Goal: Task Accomplishment & Management: Complete application form

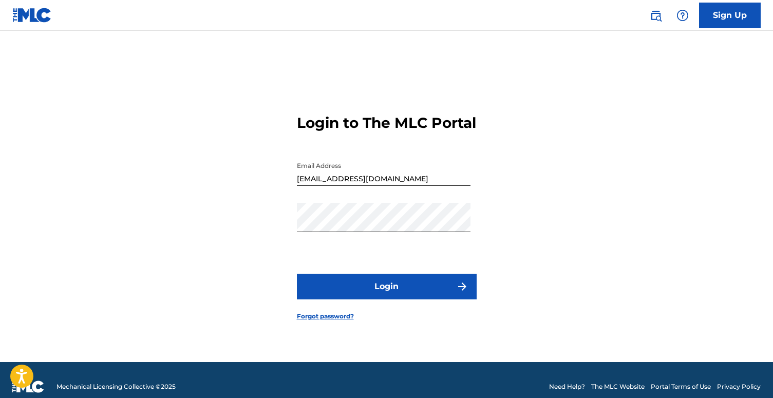
click at [443, 300] on button "Login" at bounding box center [387, 287] width 180 height 26
click at [333, 321] on link "Forgot password?" at bounding box center [325, 316] width 57 height 9
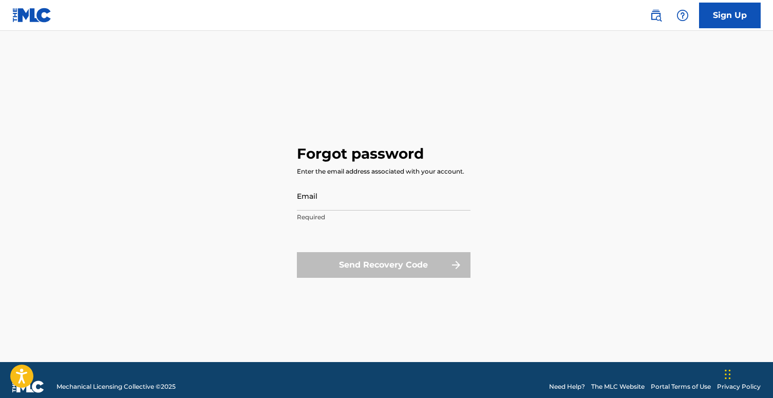
click at [350, 194] on input "Email" at bounding box center [384, 195] width 174 height 29
type input "[EMAIL_ADDRESS][DOMAIN_NAME]"
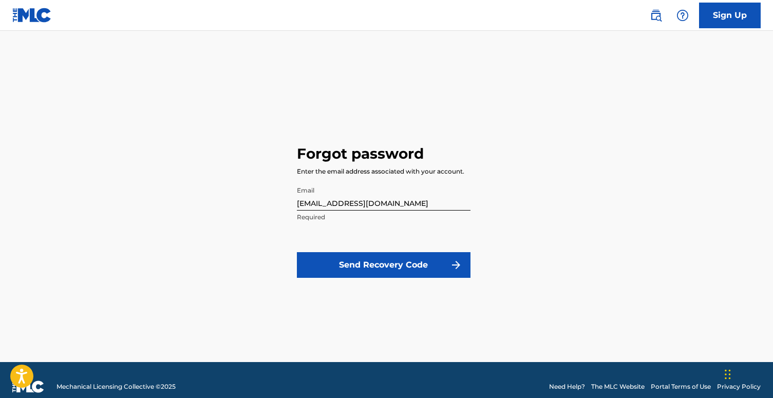
click at [369, 260] on button "Send Recovery Code" at bounding box center [384, 265] width 174 height 26
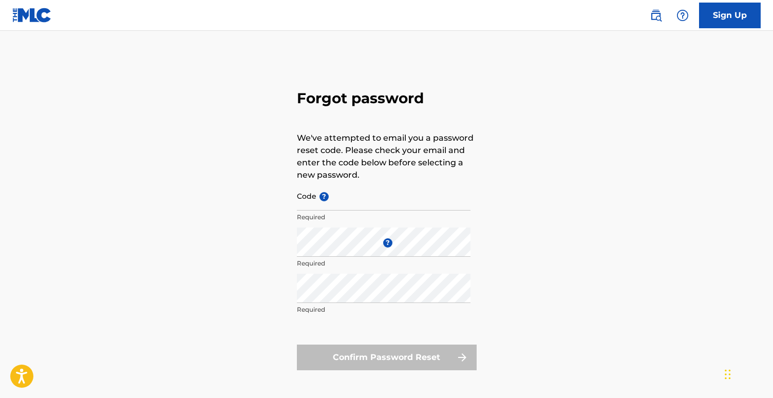
click at [383, 203] on input "Code ?" at bounding box center [384, 195] width 174 height 29
paste input "FP_db2e6107df9afa6bb996e6402029"
type input "FP_db2e6107df9afa6bb996e6402029"
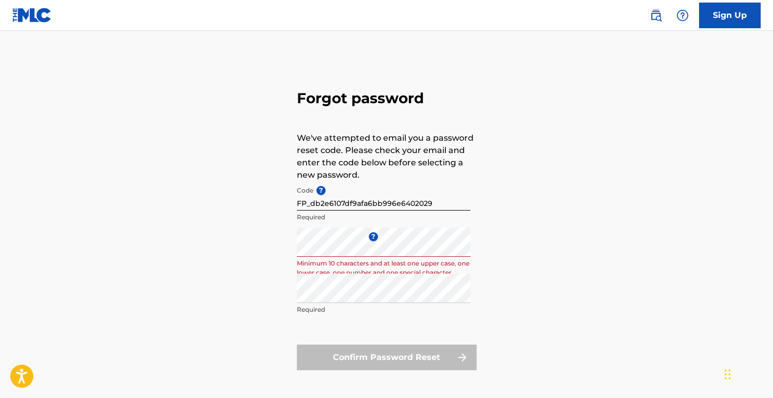
click at [334, 304] on div "Repeat the password Required" at bounding box center [384, 297] width 174 height 46
click at [231, 226] on div "Forgot password We've attempted to email you a password reset code. Please chec…" at bounding box center [386, 228] width 719 height 343
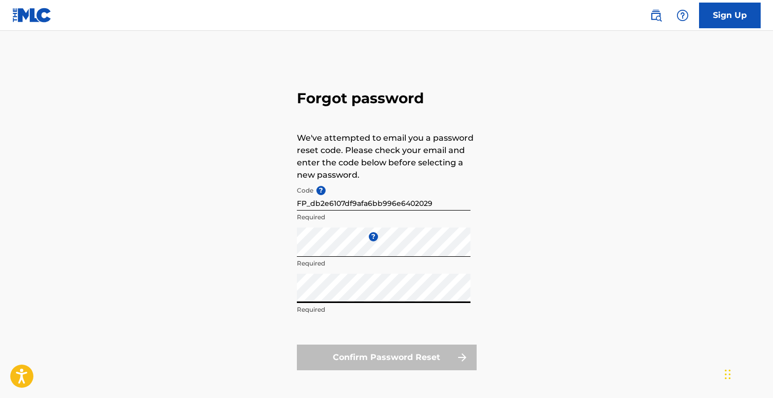
click at [267, 290] on div "Forgot password We've attempted to email you a password reset code. Please chec…" at bounding box center [386, 228] width 719 height 343
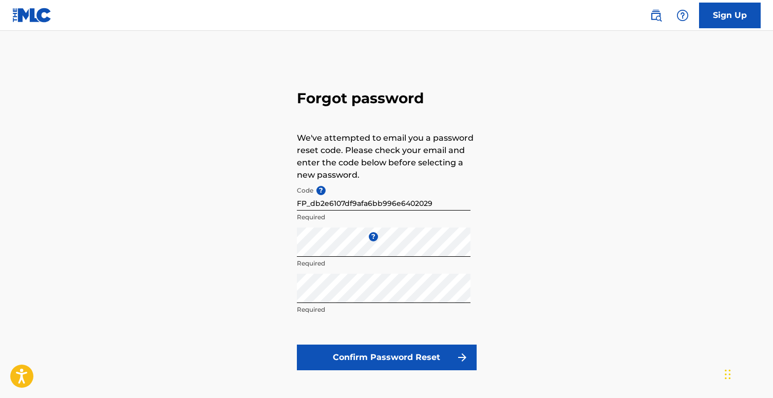
click at [316, 360] on button "Confirm Password Reset" at bounding box center [387, 358] width 180 height 26
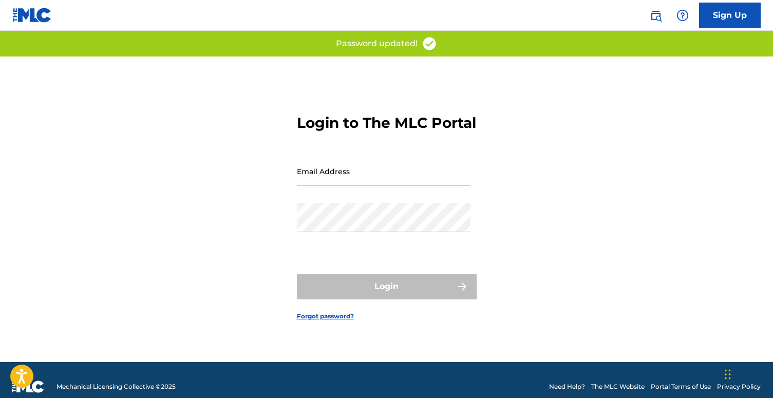
click at [315, 177] on input "Email Address" at bounding box center [384, 171] width 174 height 29
type input "[EMAIL_ADDRESS][DOMAIN_NAME]"
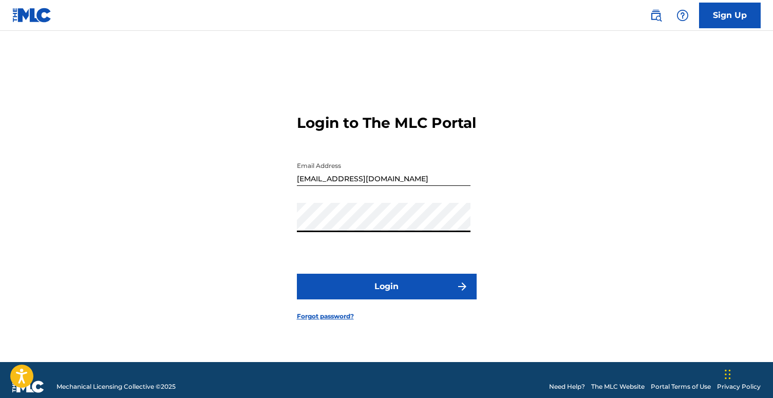
click at [324, 292] on button "Login" at bounding box center [387, 287] width 180 height 26
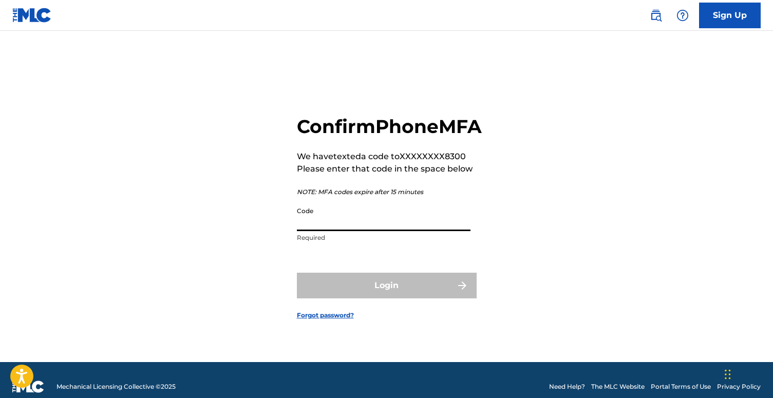
click at [308, 231] on input "Code" at bounding box center [384, 216] width 174 height 29
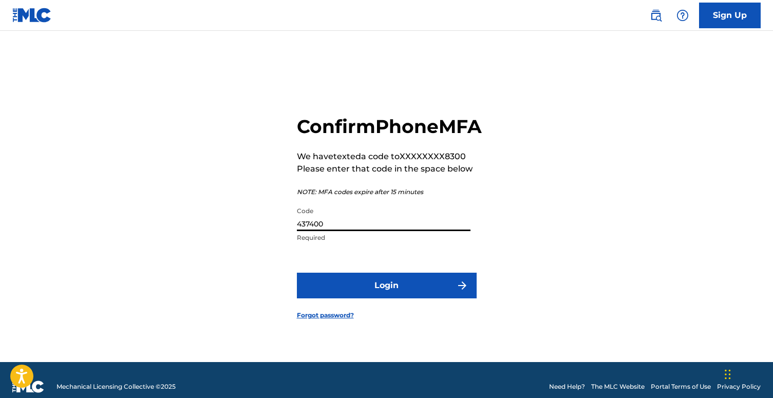
type input "437400"
click at [394, 299] on button "Login" at bounding box center [387, 286] width 180 height 26
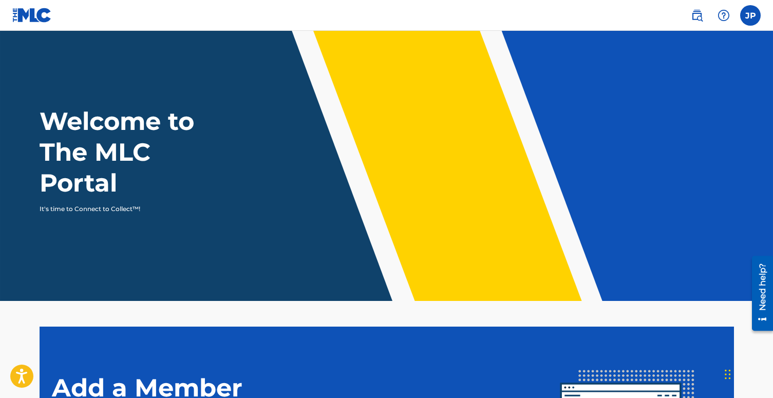
click at [748, 11] on label at bounding box center [751, 15] width 21 height 21
click at [751, 15] on input "JP [PERSON_NAME] [EMAIL_ADDRESS][DOMAIN_NAME] Notification Preferences Profile …" at bounding box center [751, 15] width 0 height 0
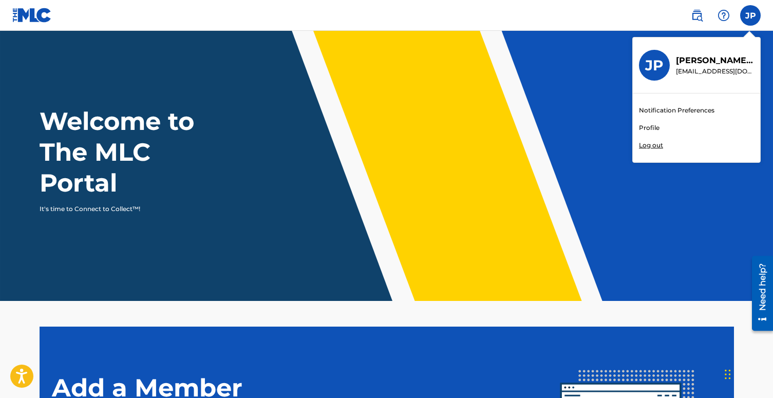
click at [588, 91] on header "Welcome to The MLC Portal It's time to Connect to Collect™!" at bounding box center [386, 166] width 773 height 270
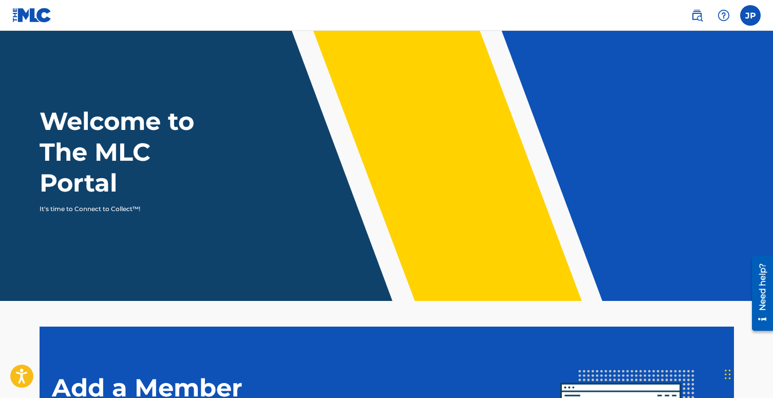
scroll to position [191, 0]
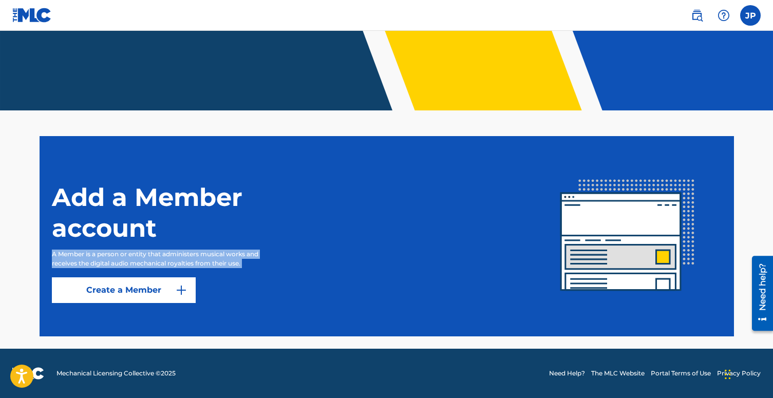
drag, startPoint x: 50, startPoint y: 254, endPoint x: 150, endPoint y: 269, distance: 100.4
click at [150, 269] on section "Add a Member account A Member is a person or entity that administers musical wo…" at bounding box center [387, 236] width 695 height 200
drag, startPoint x: 247, startPoint y: 265, endPoint x: 174, endPoint y: 239, distance: 77.7
click at [174, 239] on div "Add a Member account A Member is a person or entity that administers musical wo…" at bounding box center [293, 237] width 482 height 134
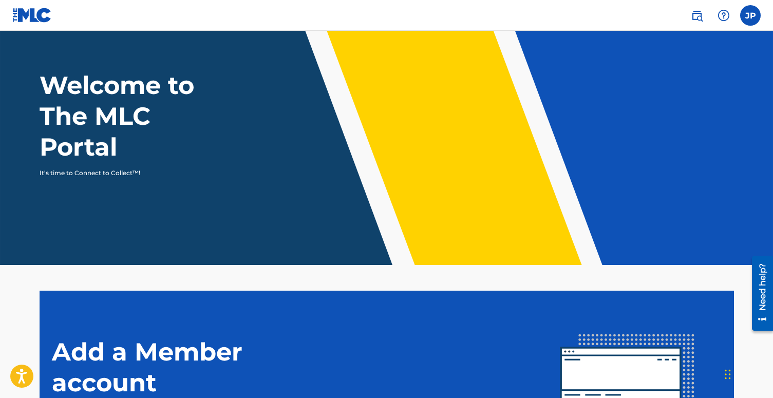
scroll to position [0, 0]
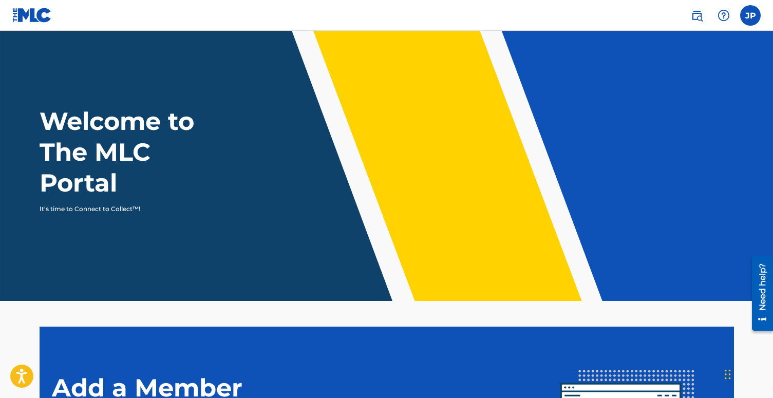
click at [691, 18] on img at bounding box center [697, 15] width 12 height 12
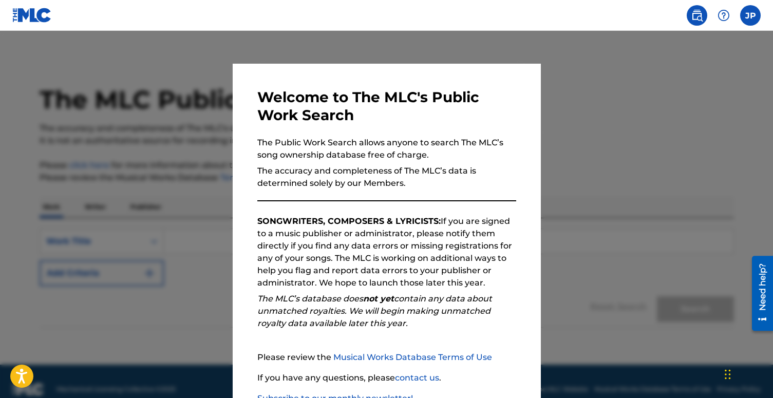
scroll to position [16, 0]
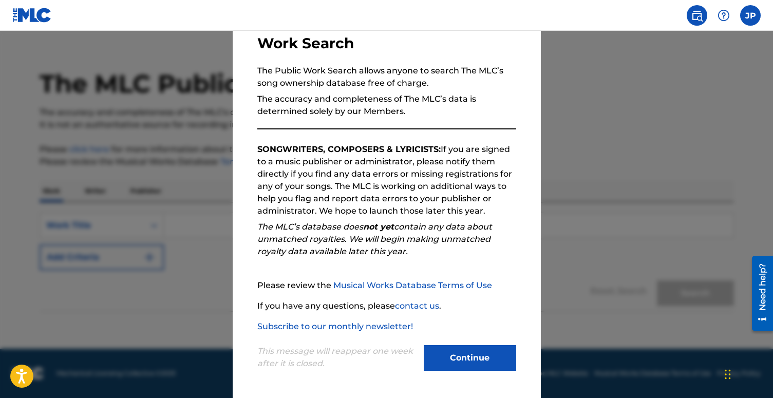
click at [449, 361] on button "Continue" at bounding box center [470, 358] width 93 height 26
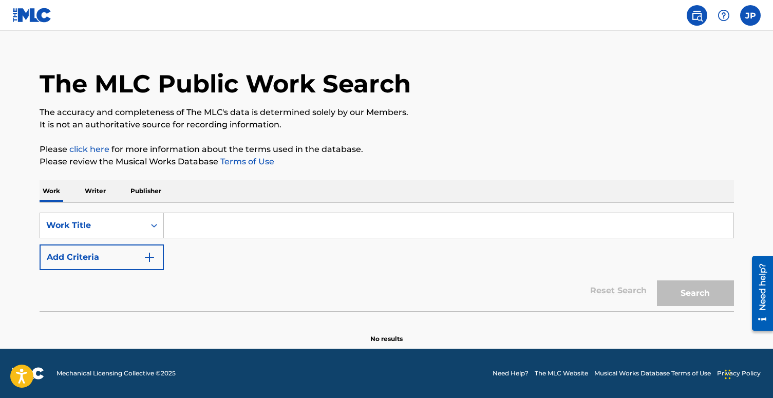
scroll to position [0, 0]
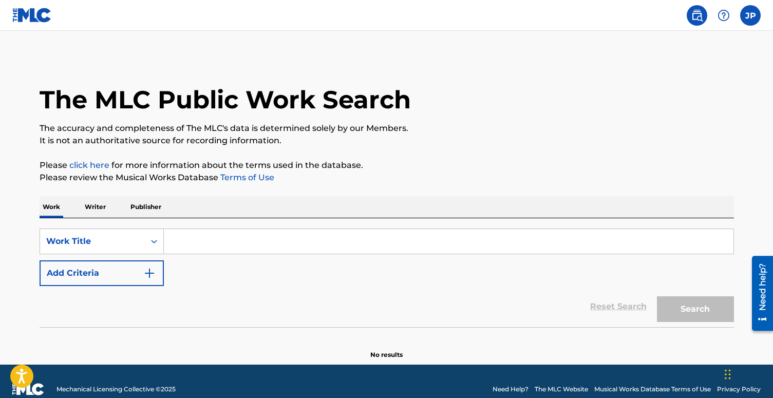
click at [98, 207] on p "Writer" at bounding box center [95, 207] width 27 height 22
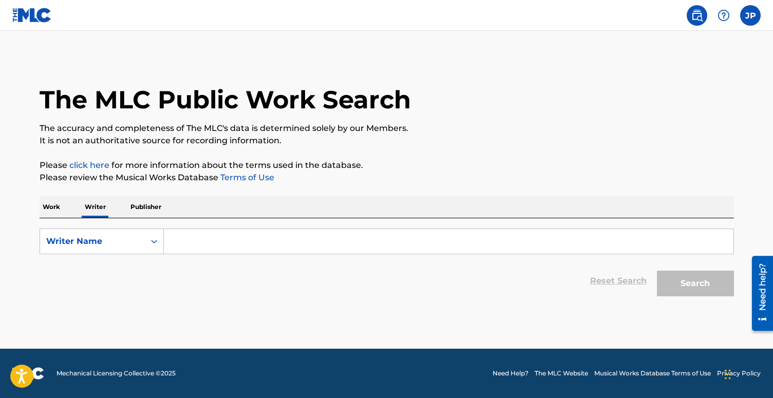
click at [45, 210] on p "Work" at bounding box center [52, 207] width 24 height 22
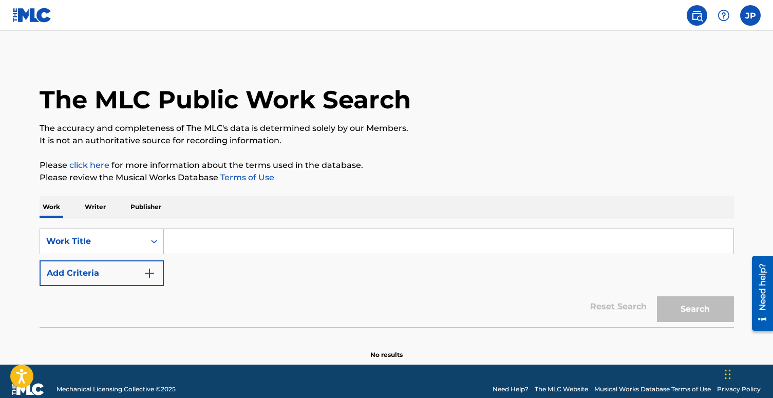
click at [137, 208] on p "Publisher" at bounding box center [145, 207] width 37 height 22
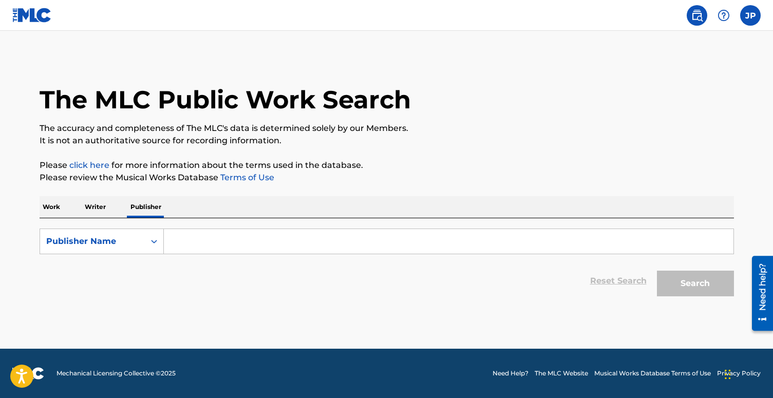
click at [90, 208] on p "Writer" at bounding box center [95, 207] width 27 height 22
click at [56, 200] on p "Work" at bounding box center [52, 207] width 24 height 22
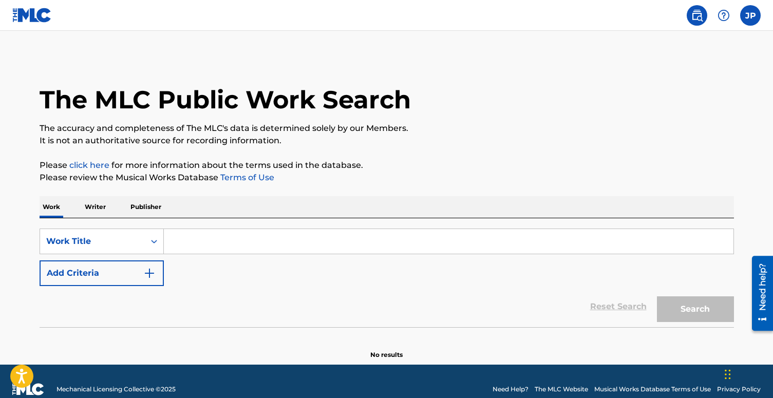
click at [749, 23] on label at bounding box center [751, 15] width 21 height 21
click at [751, 15] on input "JP [PERSON_NAME] [EMAIL_ADDRESS][DOMAIN_NAME] Notification Preferences Profile …" at bounding box center [751, 15] width 0 height 0
click at [491, 80] on div "The MLC Public Work Search" at bounding box center [387, 94] width 695 height 75
click at [700, 19] on img at bounding box center [697, 15] width 12 height 12
click at [33, 11] on img at bounding box center [32, 15] width 40 height 15
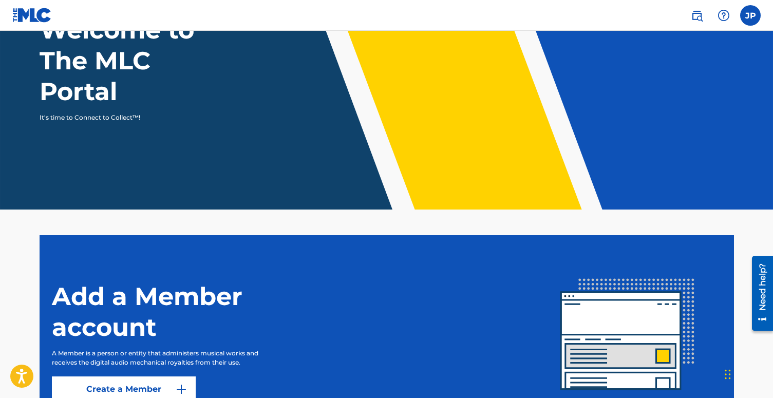
scroll to position [191, 0]
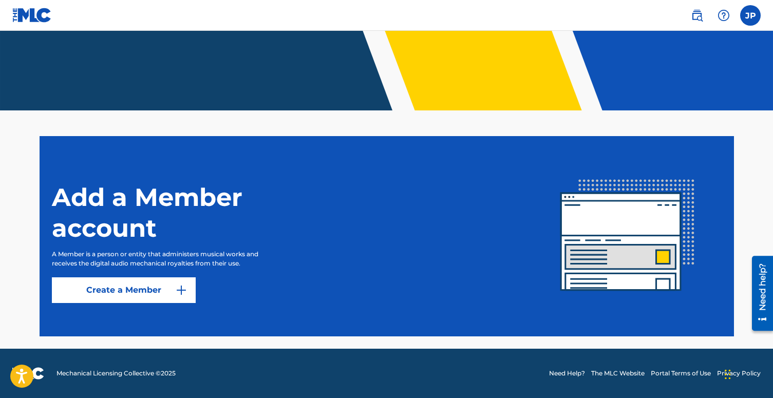
click at [757, 18] on label at bounding box center [751, 15] width 21 height 21
click at [751, 15] on input "JP [PERSON_NAME] [EMAIL_ADDRESS][DOMAIN_NAME] Notification Preferences Profile …" at bounding box center [751, 15] width 0 height 0
click at [747, 16] on div "JP JP [PERSON_NAME] [EMAIL_ADDRESS][DOMAIN_NAME] Notification Preferences Profi…" at bounding box center [751, 15] width 21 height 21
click at [697, 17] on img at bounding box center [697, 15] width 12 height 12
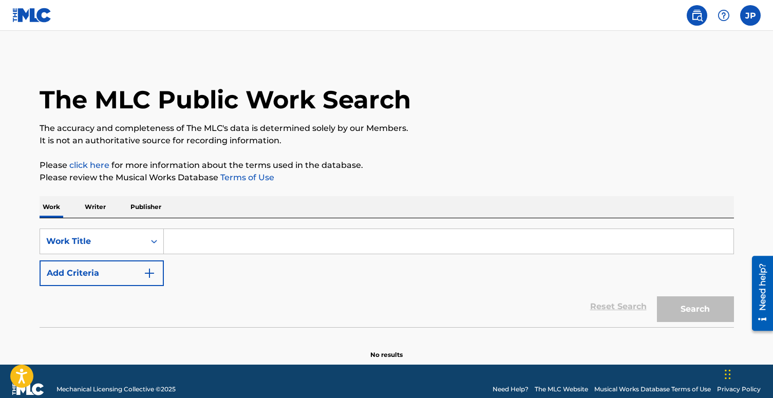
click at [196, 245] on input "Search Form" at bounding box center [449, 241] width 570 height 25
click at [93, 209] on p "Writer" at bounding box center [95, 207] width 27 height 22
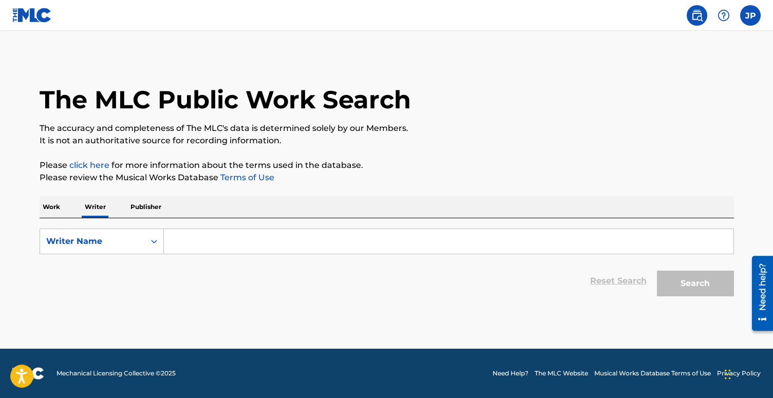
click at [144, 204] on p "Publisher" at bounding box center [145, 207] width 37 height 22
click at [51, 210] on p "Work" at bounding box center [52, 207] width 24 height 22
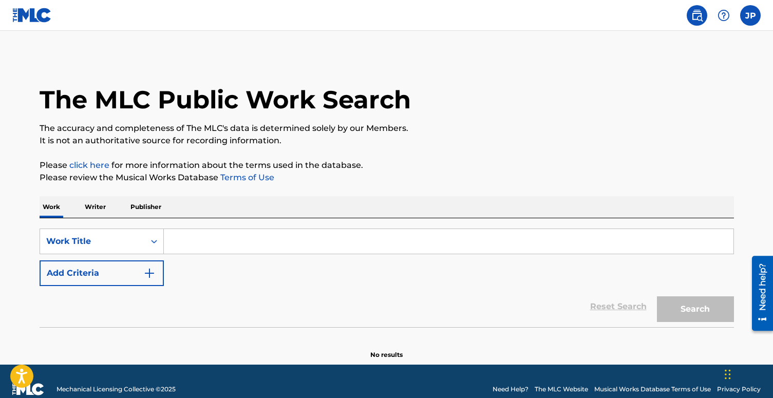
click at [747, 22] on label at bounding box center [751, 15] width 21 height 21
click at [751, 15] on input "JP [PERSON_NAME] [EMAIL_ADDRESS][DOMAIN_NAME] Notification Preferences Profile …" at bounding box center [751, 15] width 0 height 0
click at [657, 62] on h3 "JP" at bounding box center [654, 66] width 19 height 18
click at [751, 15] on input "JP [PERSON_NAME] [EMAIL_ADDRESS][DOMAIN_NAME] Notification Preferences Profile …" at bounding box center [751, 15] width 0 height 0
click at [19, 25] on link at bounding box center [32, 15] width 40 height 30
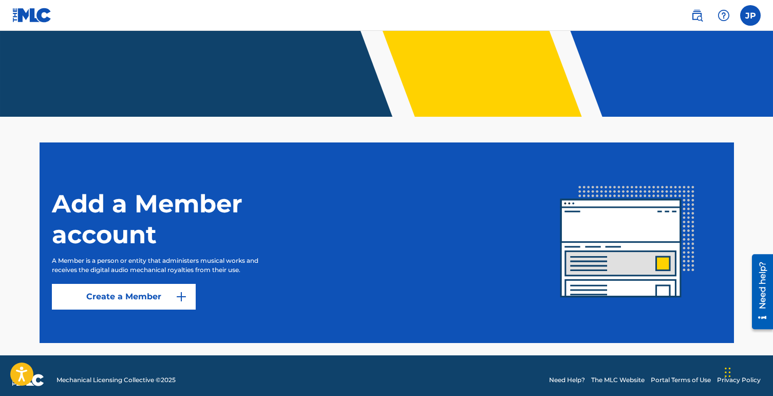
scroll to position [193, 0]
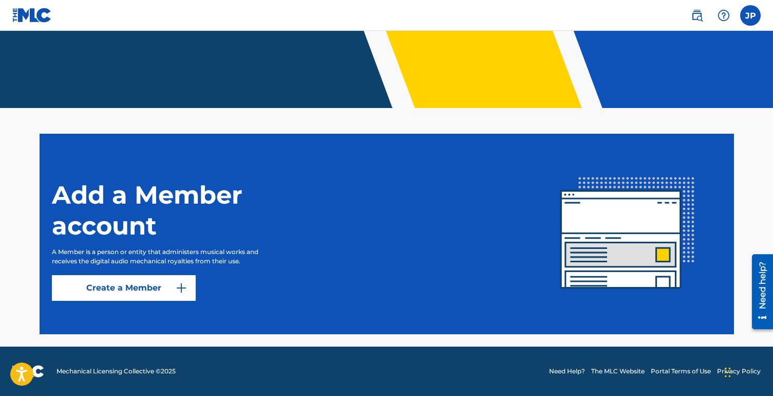
click at [109, 289] on link "Create a Member" at bounding box center [124, 288] width 144 height 26
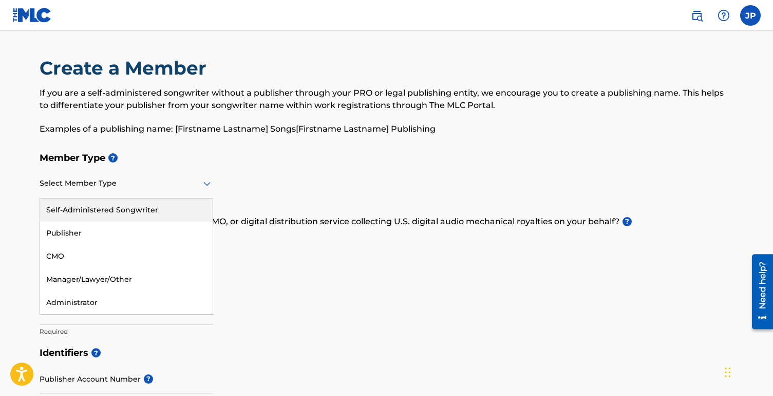
click at [115, 189] on div at bounding box center [127, 183] width 174 height 13
click at [150, 164] on h5 "Member Type ?" at bounding box center [387, 158] width 695 height 22
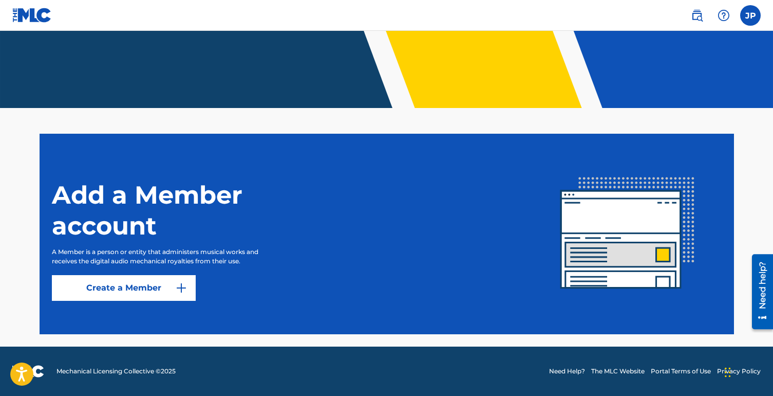
scroll to position [193, 0]
click at [132, 287] on link "Create a Member" at bounding box center [124, 288] width 144 height 26
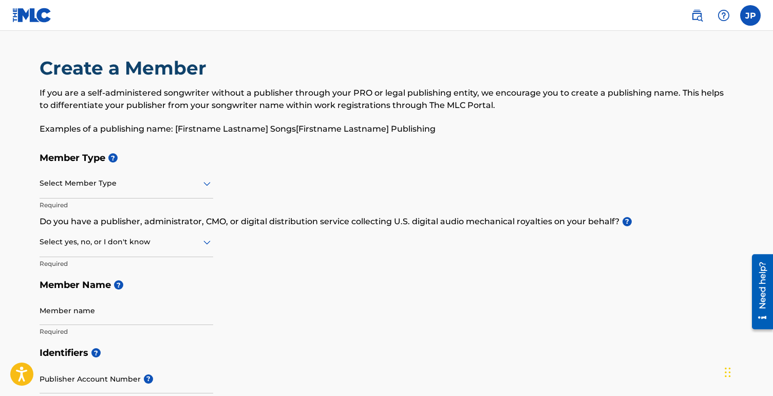
click at [87, 186] on div at bounding box center [127, 183] width 174 height 13
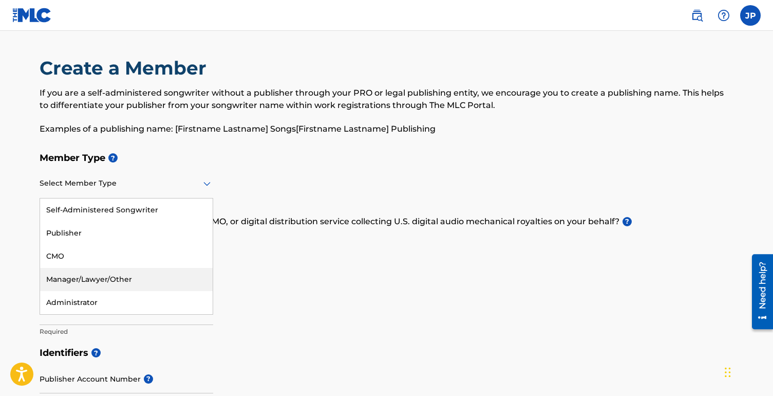
click at [75, 279] on div "Manager/Lawyer/Other" at bounding box center [126, 279] width 173 height 23
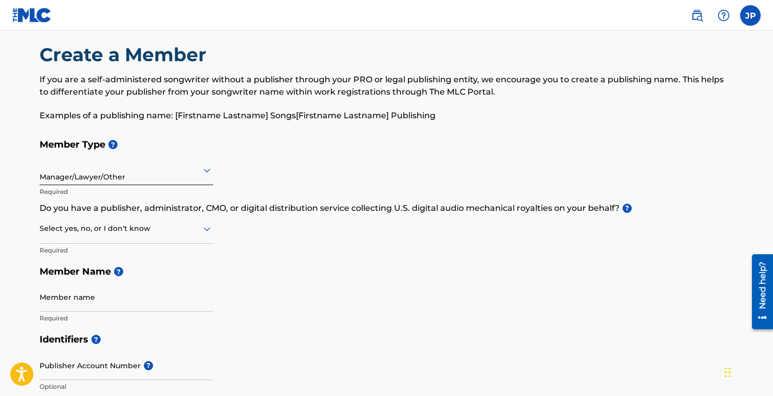
scroll to position [29, 0]
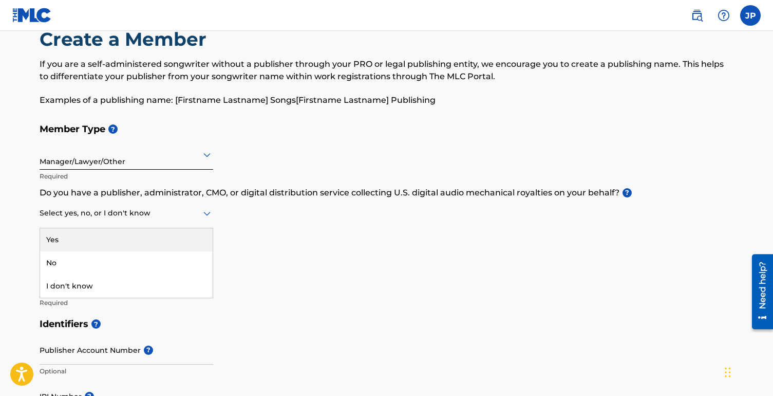
click at [90, 218] on div at bounding box center [127, 213] width 174 height 13
drag, startPoint x: 567, startPoint y: 195, endPoint x: 585, endPoint y: 195, distance: 17.5
click at [585, 195] on p "Do you have a publisher, administrator, CMO, or digital distribution service co…" at bounding box center [387, 193] width 695 height 12
click at [602, 195] on p "Do you have a publisher, administrator, CMO, or digital distribution service co…" at bounding box center [387, 193] width 695 height 12
click at [136, 202] on div "Select yes, no, or I don't know" at bounding box center [127, 213] width 174 height 29
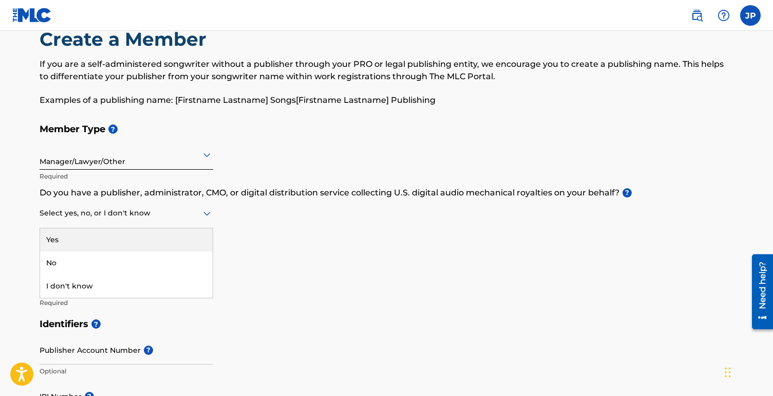
click at [130, 215] on div at bounding box center [127, 213] width 174 height 13
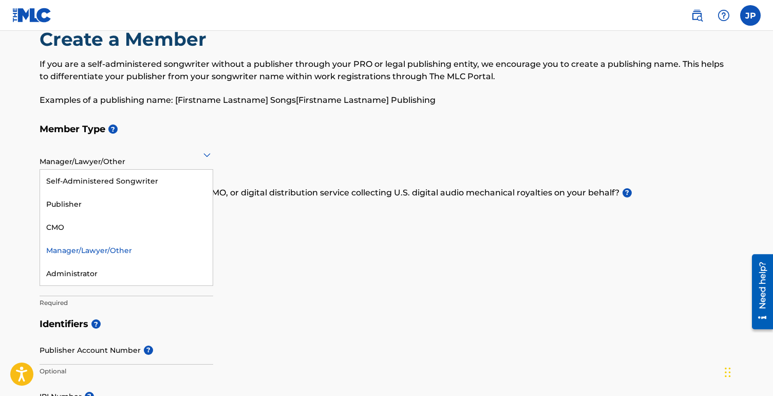
click at [61, 159] on div at bounding box center [127, 154] width 174 height 13
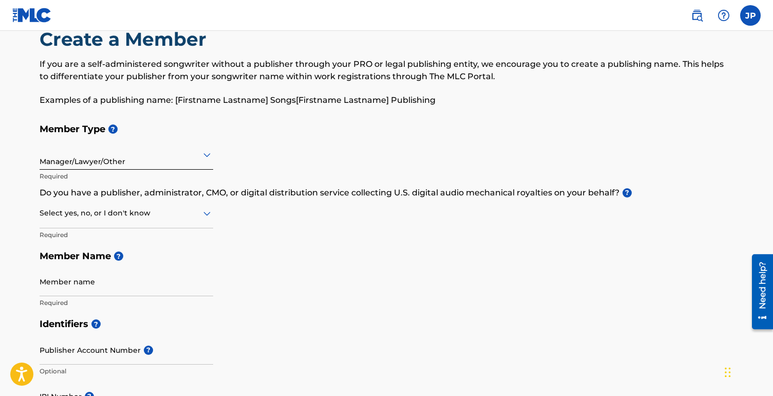
click at [129, 211] on div at bounding box center [127, 213] width 174 height 13
click at [108, 258] on div "No" at bounding box center [126, 262] width 173 height 23
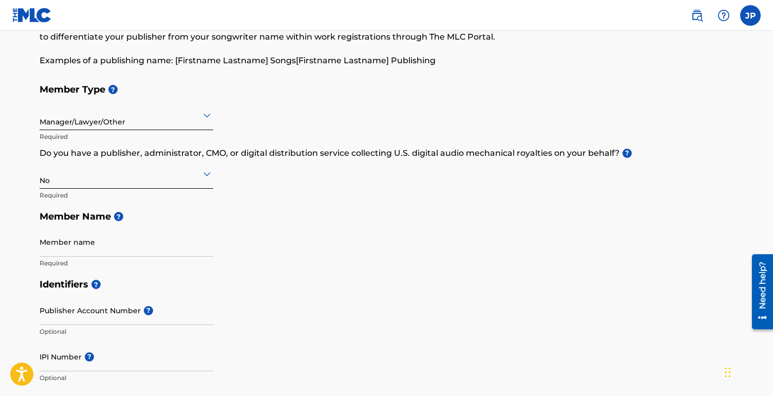
click at [97, 250] on input "Member name" at bounding box center [127, 241] width 174 height 29
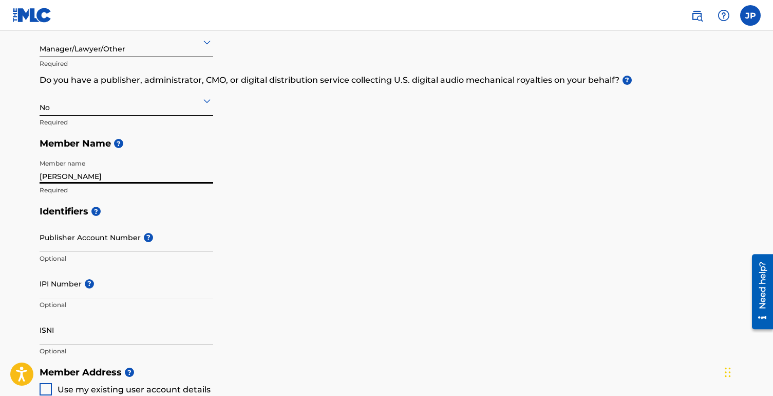
scroll to position [142, 0]
type input "[PERSON_NAME]"
click at [77, 241] on input "Publisher Account Number ?" at bounding box center [127, 236] width 174 height 29
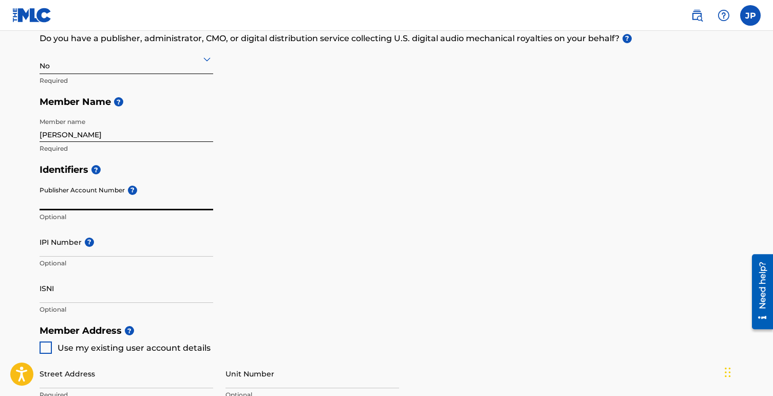
scroll to position [183, 0]
click at [75, 249] on input "IPI Number ?" at bounding box center [127, 241] width 174 height 29
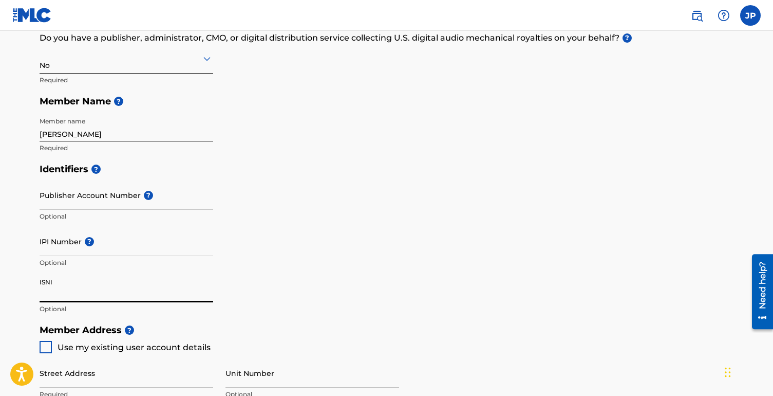
click at [70, 293] on input "ISNI" at bounding box center [127, 287] width 174 height 29
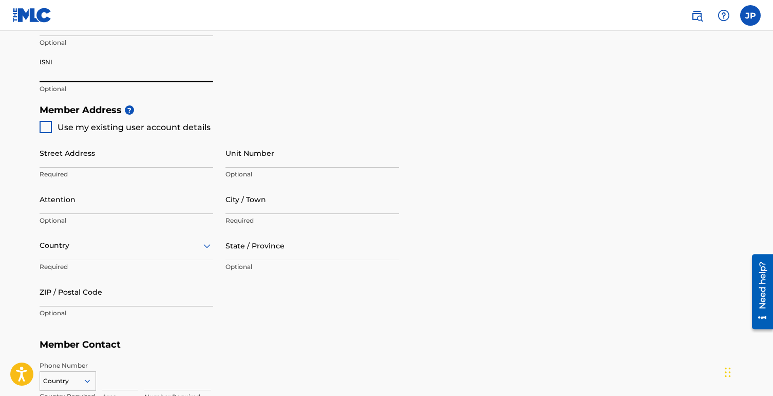
scroll to position [404, 0]
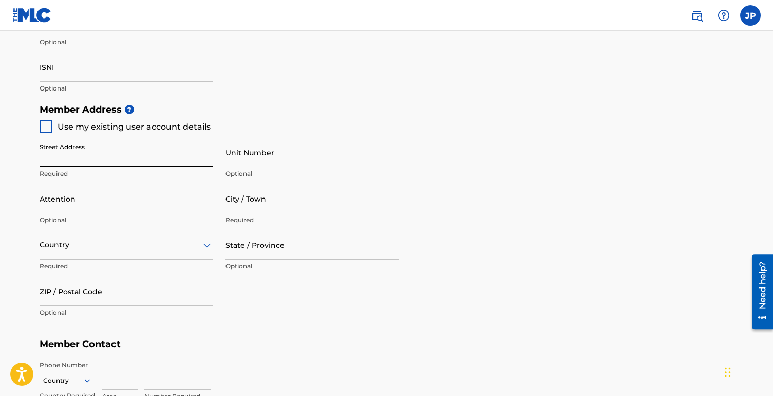
click at [54, 158] on input "Street Address" at bounding box center [127, 152] width 174 height 29
click at [52, 166] on input "Street Address" at bounding box center [127, 152] width 174 height 29
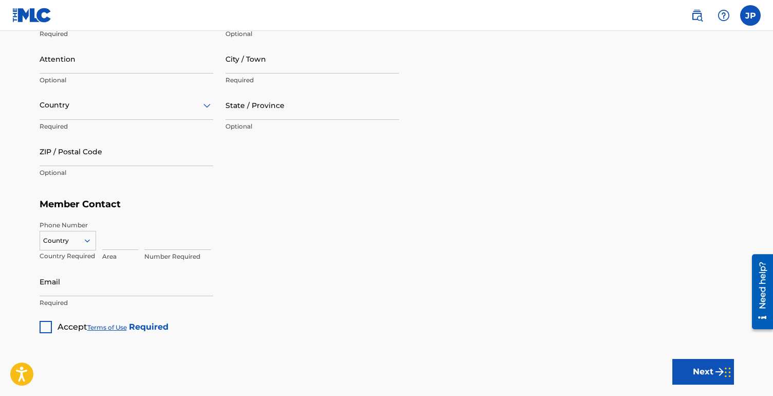
scroll to position [578, 0]
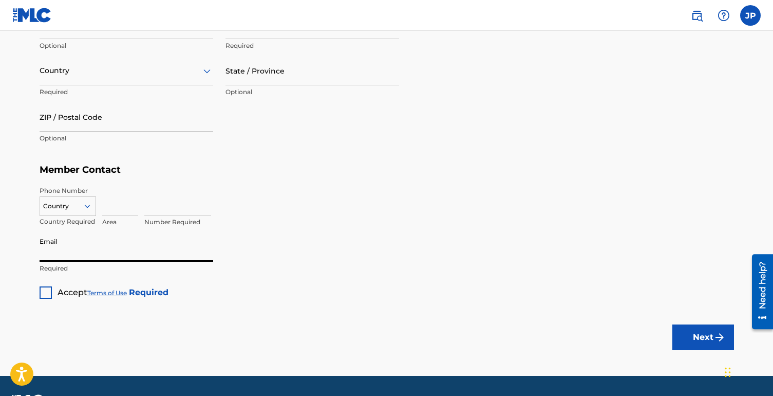
click at [63, 255] on input "Email" at bounding box center [127, 246] width 174 height 29
paste input "[EMAIL_ADDRESS][DOMAIN_NAME]"
type input "[EMAIL_ADDRESS][DOMAIN_NAME]"
click at [115, 207] on input at bounding box center [120, 200] width 36 height 29
type input "424"
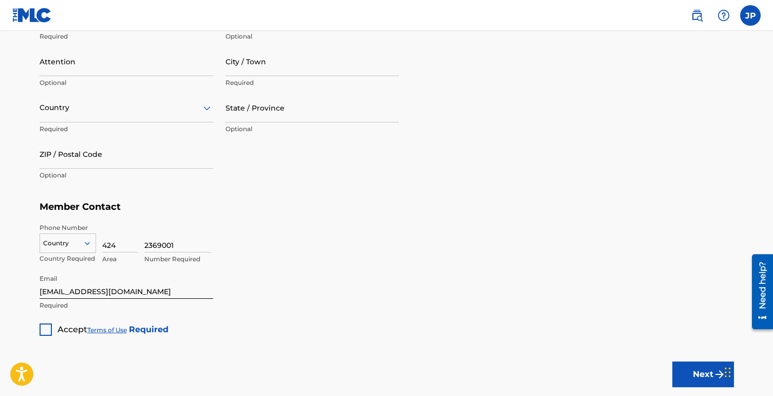
type input "2369001"
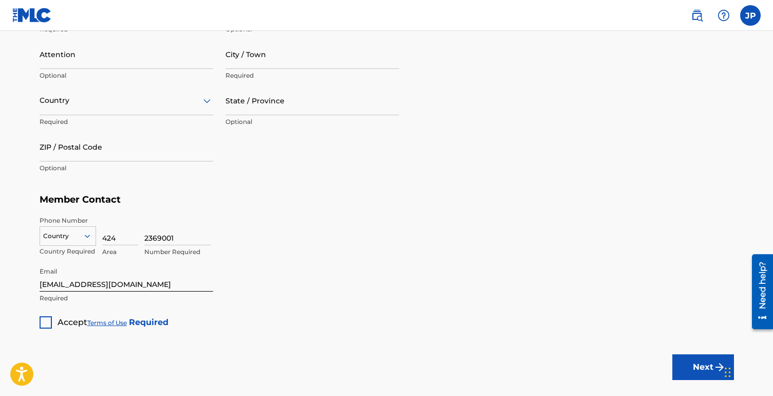
click at [61, 242] on div "Country" at bounding box center [68, 233] width 57 height 15
click at [56, 251] on div "US, [GEOGRAPHIC_DATA] +1" at bounding box center [68, 262] width 56 height 40
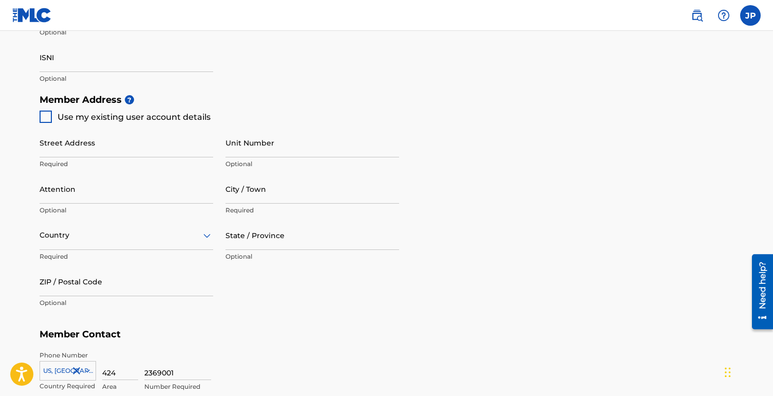
scroll to position [392, 0]
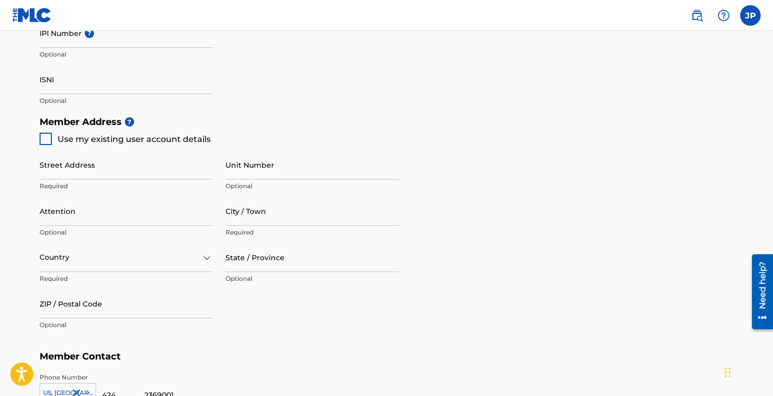
click at [89, 165] on input "Street Address" at bounding box center [127, 164] width 174 height 29
click at [53, 173] on input "Street Address" at bounding box center [127, 164] width 174 height 29
click at [43, 139] on div at bounding box center [46, 139] width 12 height 12
type input "[STREET_ADDRESS]"
type input "Excelsior"
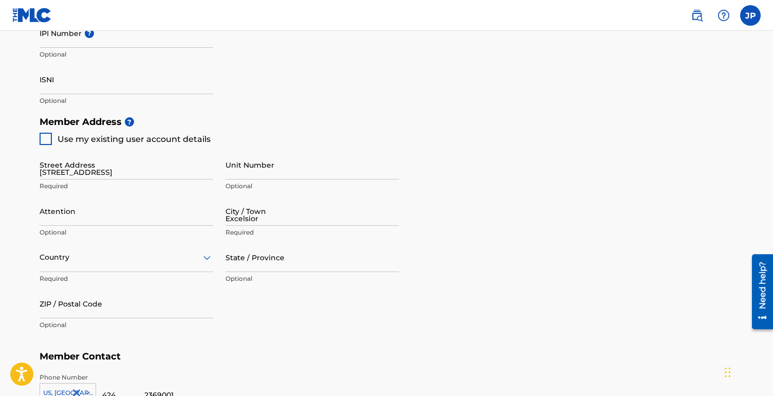
type input "55331"
type input "952"
type input "6578300"
type input "[EMAIL_ADDRESS][DOMAIN_NAME]"
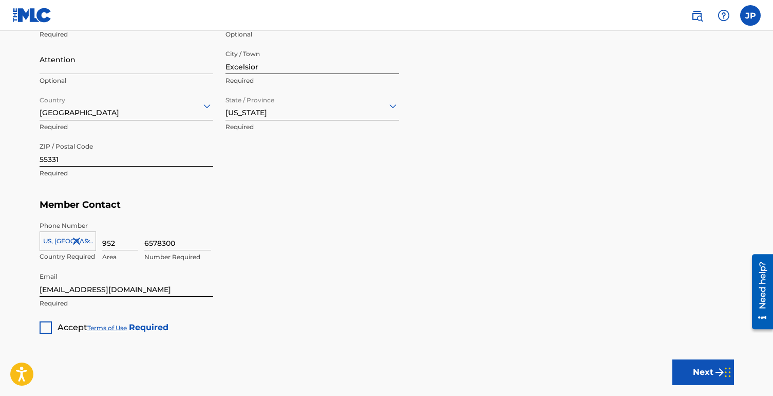
scroll to position [607, 0]
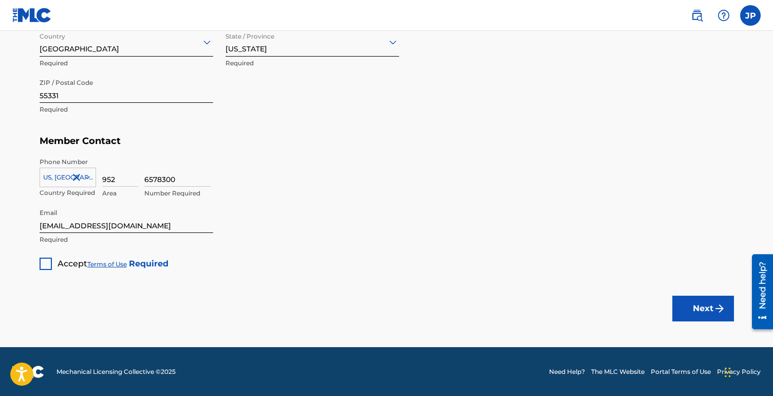
click at [43, 263] on div at bounding box center [46, 263] width 12 height 12
click at [693, 310] on button "Next" at bounding box center [704, 308] width 62 height 26
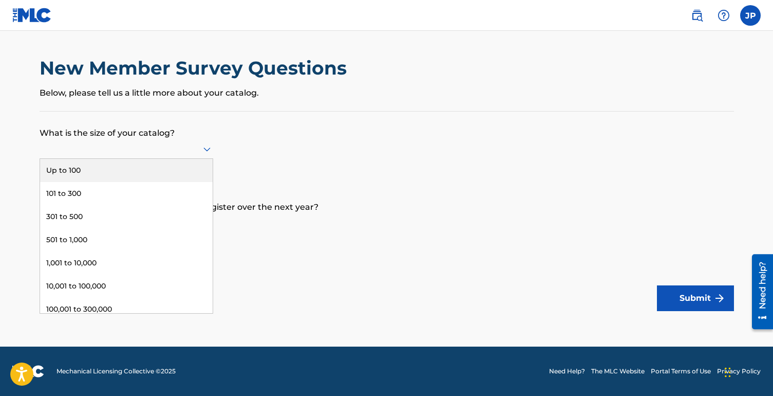
click at [69, 148] on div at bounding box center [127, 148] width 174 height 13
click at [60, 169] on div "Up to 100" at bounding box center [126, 170] width 173 height 23
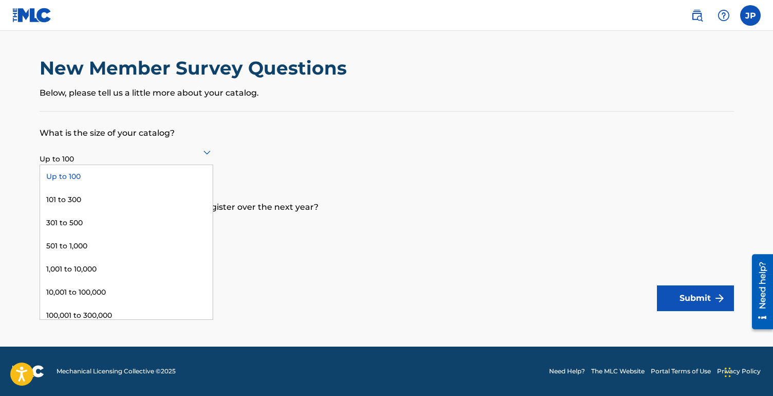
click at [76, 154] on div at bounding box center [127, 151] width 174 height 13
click at [72, 133] on p "What is the size of your catalog?" at bounding box center [387, 126] width 695 height 28
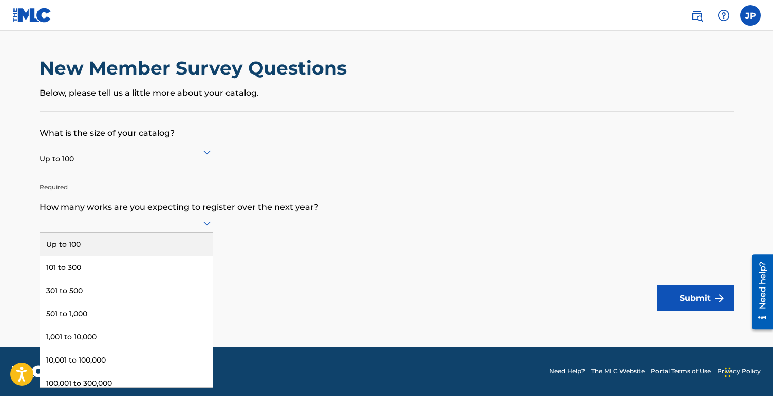
click at [67, 222] on div at bounding box center [127, 222] width 174 height 13
click at [66, 242] on div "Up to 100" at bounding box center [126, 244] width 173 height 23
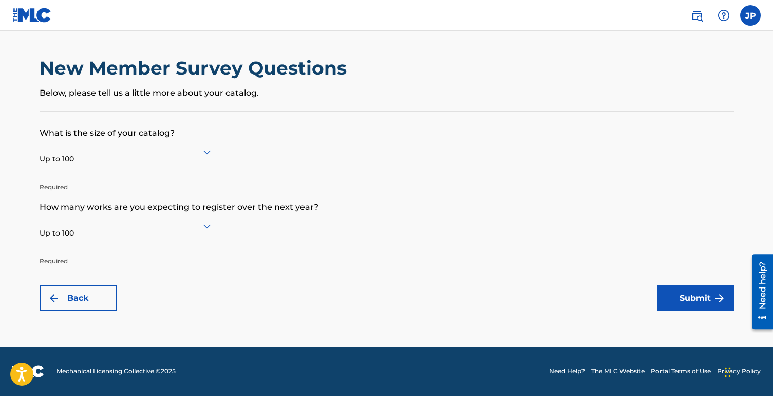
click at [692, 296] on button "Submit" at bounding box center [695, 298] width 77 height 26
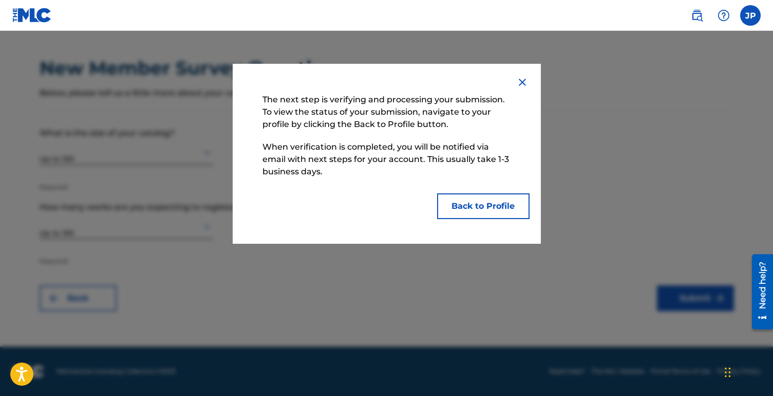
click at [456, 209] on button "Back to Profile" at bounding box center [483, 206] width 93 height 26
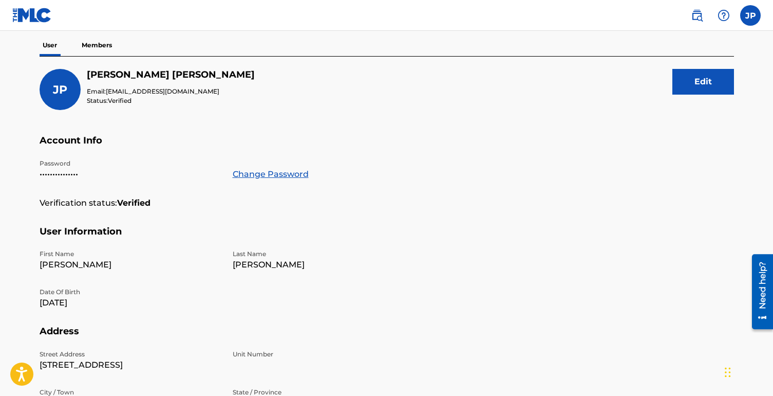
scroll to position [296, 0]
